Goal: Task Accomplishment & Management: Manage account settings

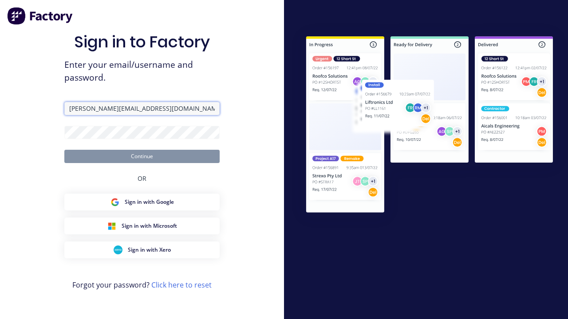
type input "[PERSON_NAME][EMAIL_ADDRESS][DOMAIN_NAME]"
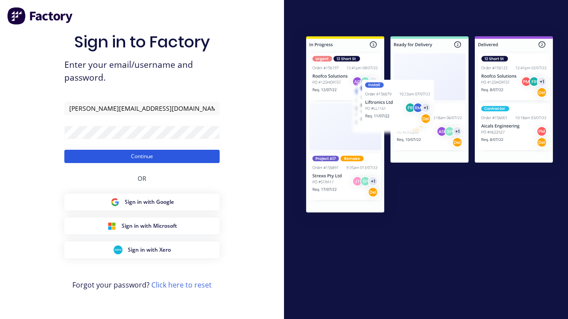
click at [142, 156] on button "Continue" at bounding box center [141, 156] width 155 height 13
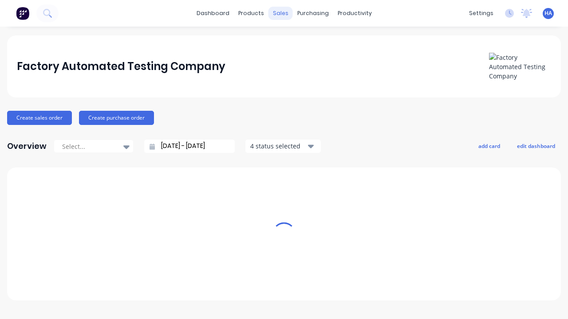
click at [280, 13] on div "sales" at bounding box center [280, 13] width 24 height 13
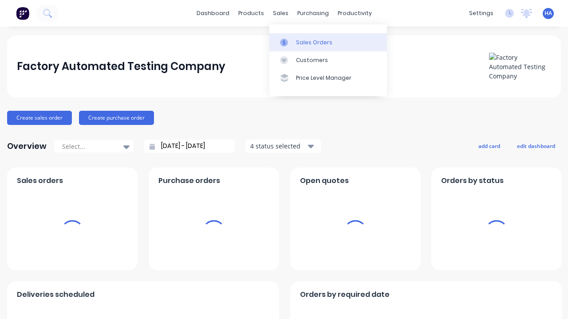
click at [328, 42] on div "Sales Orders" at bounding box center [314, 43] width 36 height 8
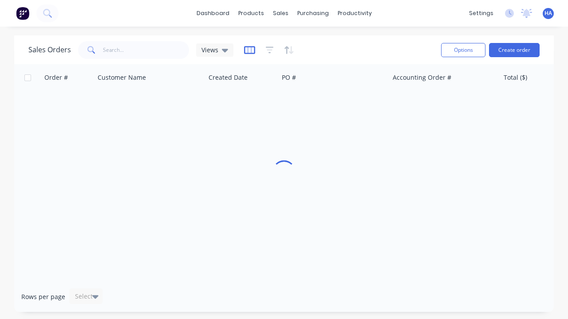
click at [248, 50] on icon "button" at bounding box center [249, 50] width 11 height 9
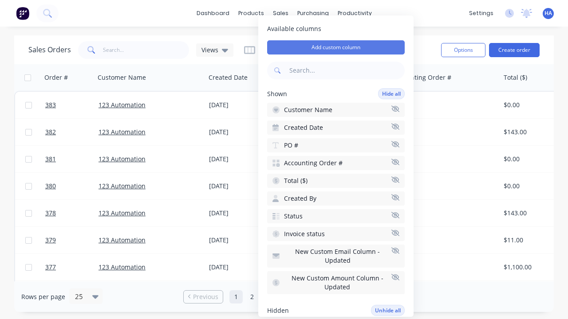
click at [336, 47] on button "Add custom column" at bounding box center [336, 47] width 138 height 14
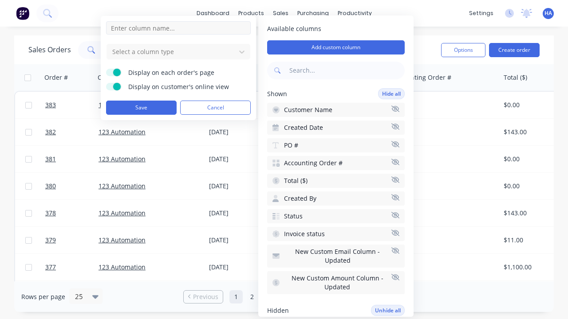
click at [178, 28] on input at bounding box center [178, 27] width 145 height 13
type input "New Custom DT Picker Column"
click at [171, 51] on div at bounding box center [171, 51] width 120 height 11
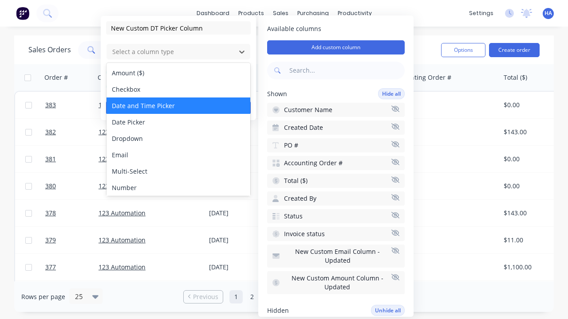
click at [178, 106] on div "Date and Time Picker" at bounding box center [178, 106] width 144 height 16
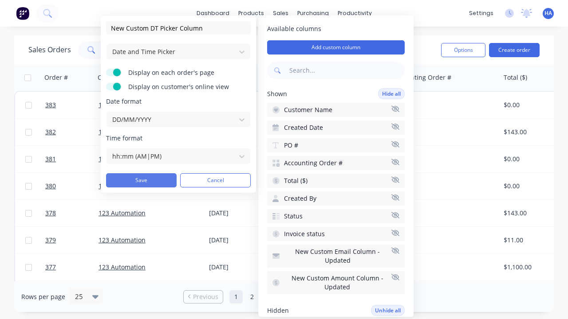
click at [141, 181] on button "Save" at bounding box center [141, 180] width 71 height 14
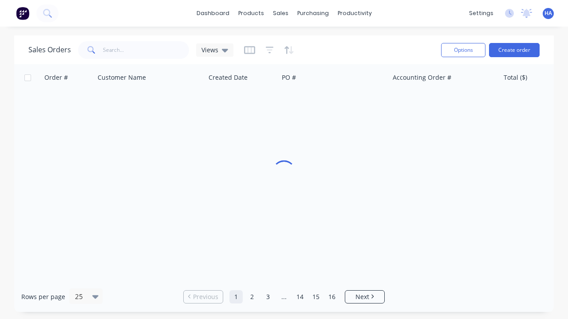
scroll to position [0, 781]
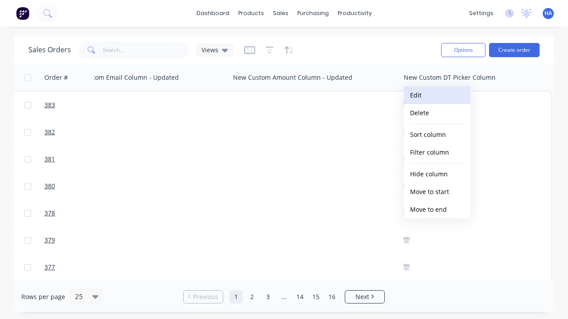
click at [437, 95] on button "Edit" at bounding box center [437, 95] width 67 height 18
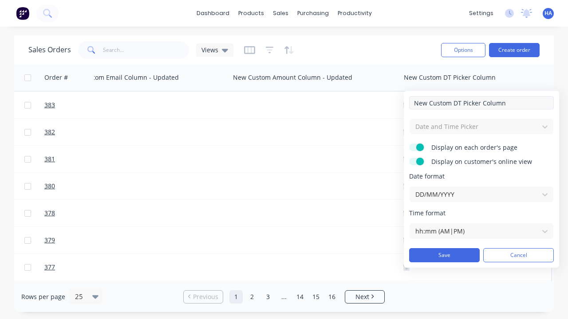
click at [481, 103] on input "New Custom DT Picker Column" at bounding box center [481, 102] width 145 height 13
type input "New Custom DT Picker Column - Updated"
click at [444, 255] on button "Save" at bounding box center [444, 255] width 71 height 14
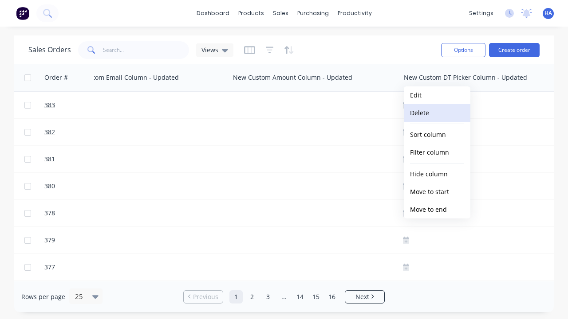
click at [437, 113] on button "Delete" at bounding box center [437, 113] width 67 height 18
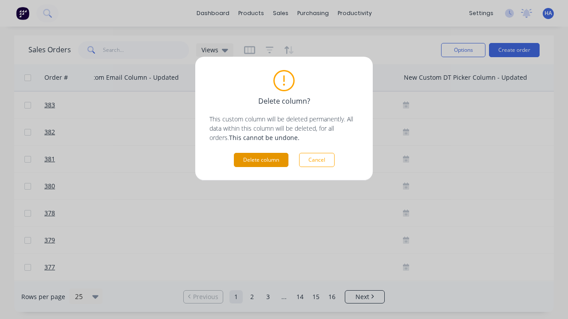
click at [261, 160] on button "Delete column" at bounding box center [261, 160] width 55 height 14
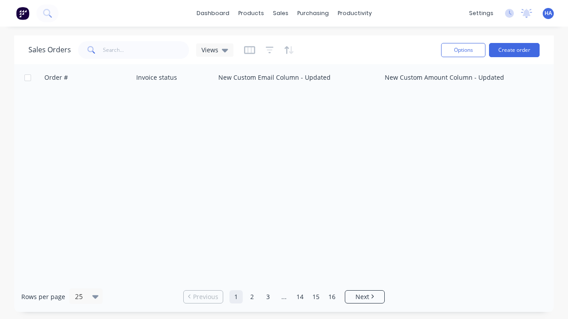
scroll to position [0, 629]
